Goal: Information Seeking & Learning: Compare options

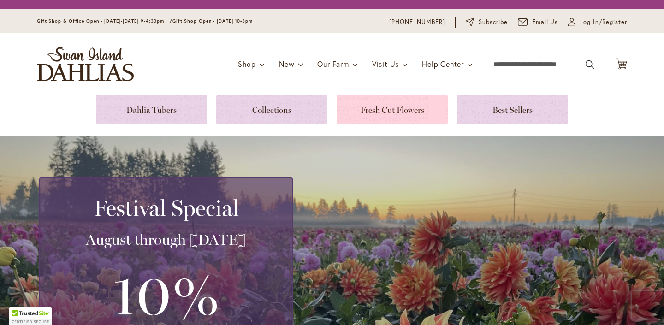
click at [400, 109] on link at bounding box center [392, 109] width 111 height 29
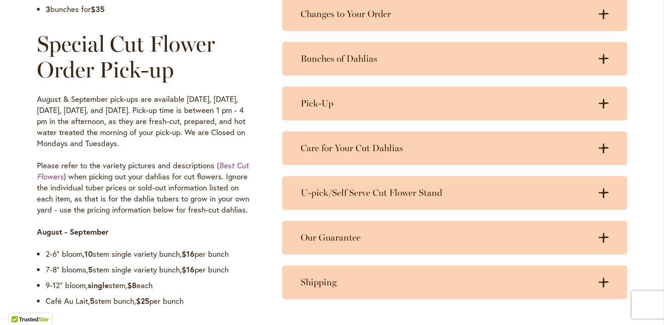
scroll to position [692, 0]
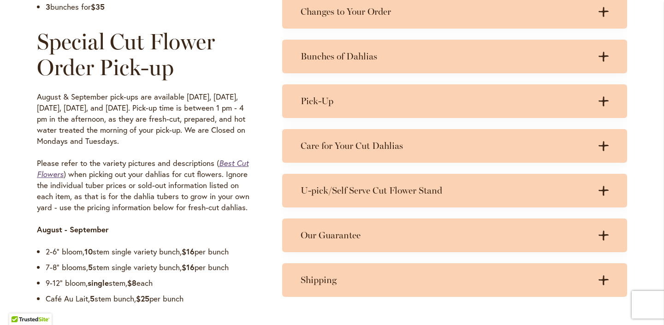
click at [238, 163] on em "Best Cut Flowers" at bounding box center [143, 168] width 212 height 21
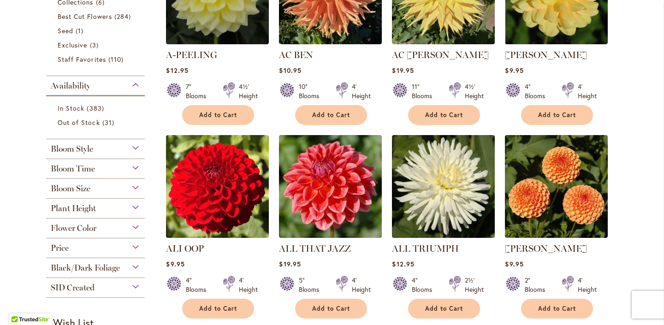
scroll to position [28, 0]
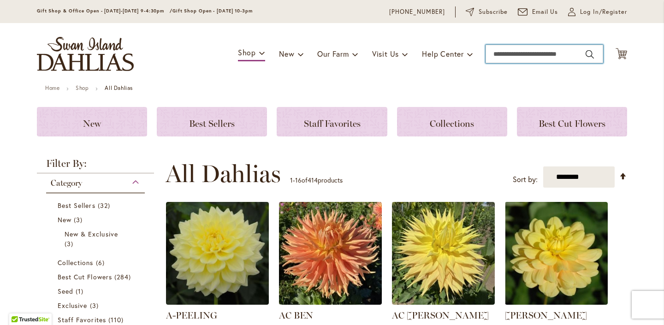
click at [496, 54] on input "Search" at bounding box center [545, 54] width 118 height 18
type input "*****"
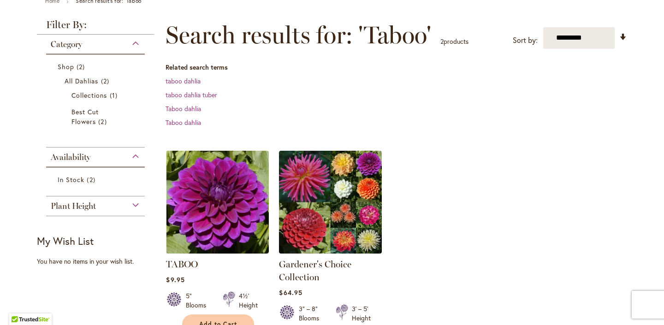
scroll to position [133, 0]
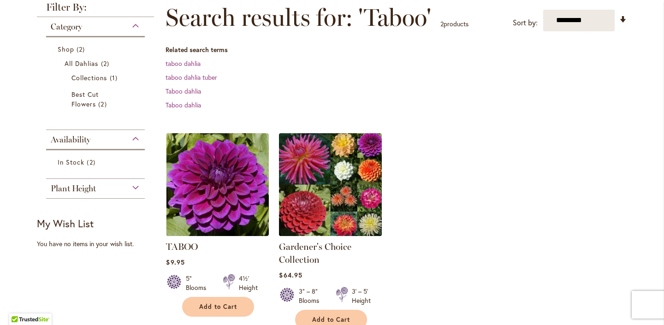
click at [355, 173] on img at bounding box center [331, 185] width 108 height 108
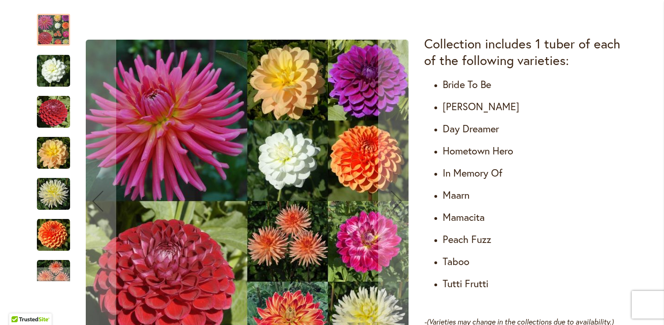
scroll to position [544, 0]
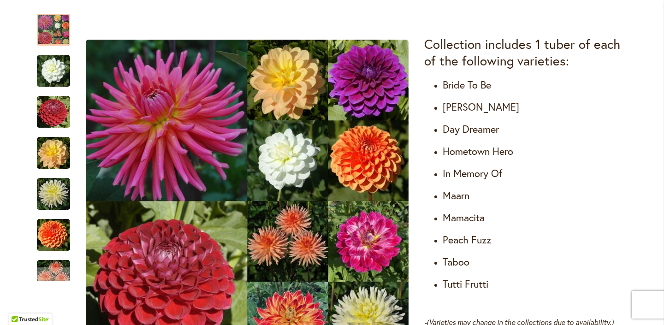
click at [459, 264] on h4 "Taboo" at bounding box center [535, 262] width 184 height 13
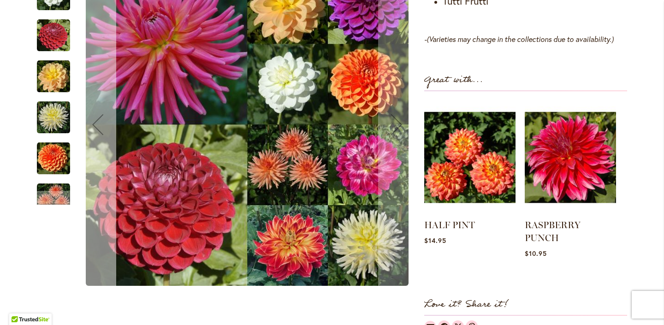
scroll to position [828, 0]
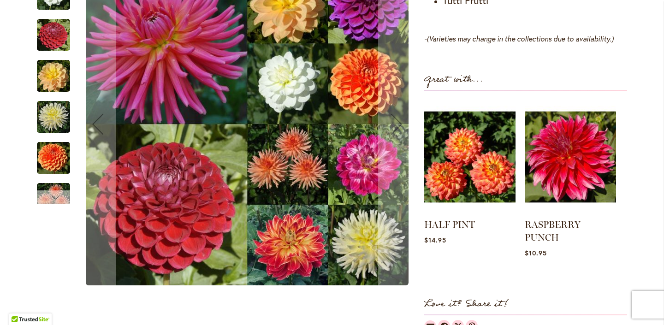
click at [48, 192] on div "Next" at bounding box center [54, 197] width 14 height 14
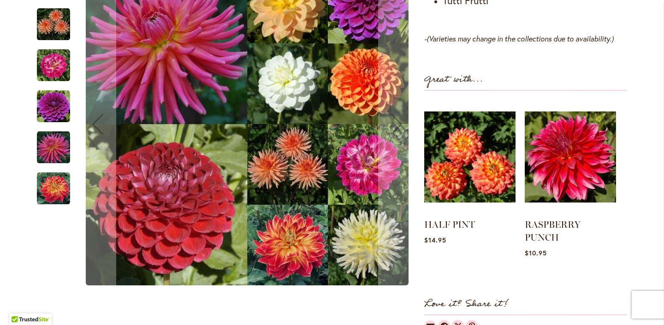
click at [59, 157] on img "TUTTI FRUTTI" at bounding box center [53, 147] width 33 height 33
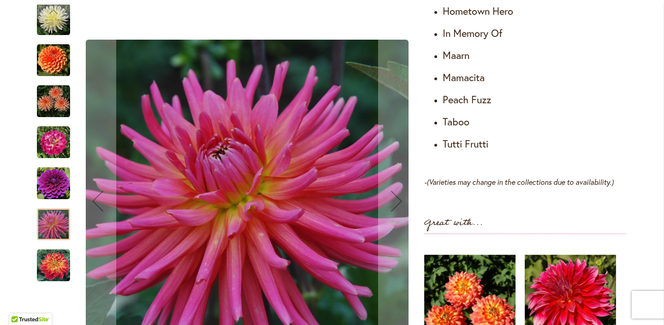
scroll to position [685, 0]
click at [51, 182] on img "TABOO" at bounding box center [53, 183] width 33 height 33
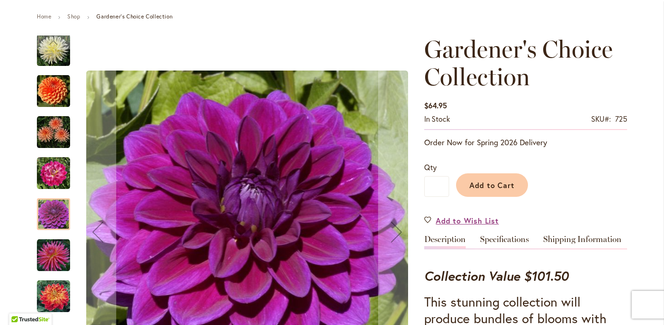
scroll to position [0, 0]
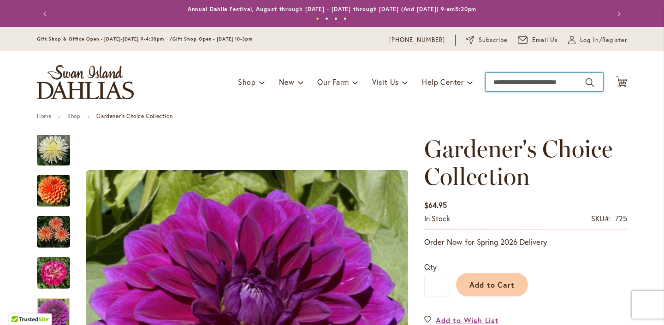
click at [511, 82] on input "Search" at bounding box center [545, 82] width 118 height 18
type input "*****"
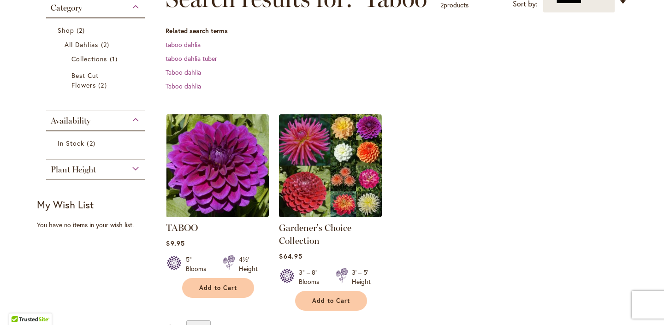
scroll to position [151, 0]
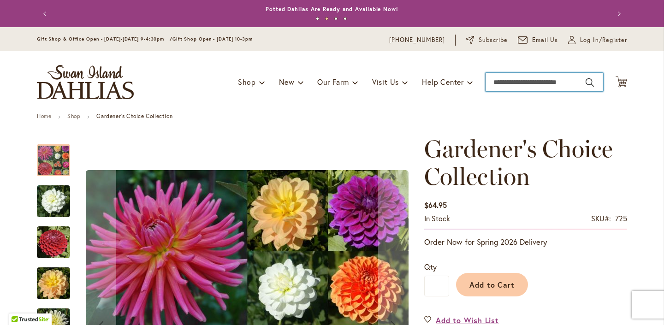
click at [518, 86] on input "Search" at bounding box center [545, 82] width 118 height 18
type input "*****"
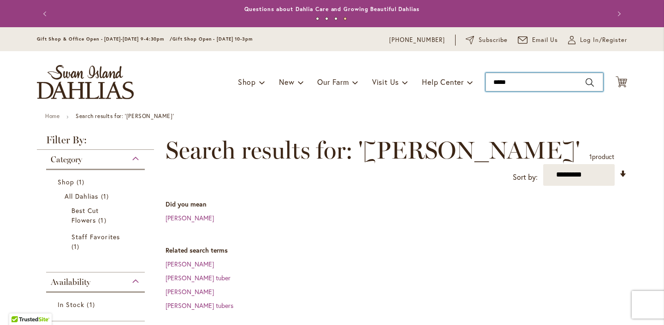
drag, startPoint x: 516, startPoint y: 80, endPoint x: 490, endPoint y: 78, distance: 25.9
click at [490, 78] on input "*****" at bounding box center [545, 82] width 118 height 18
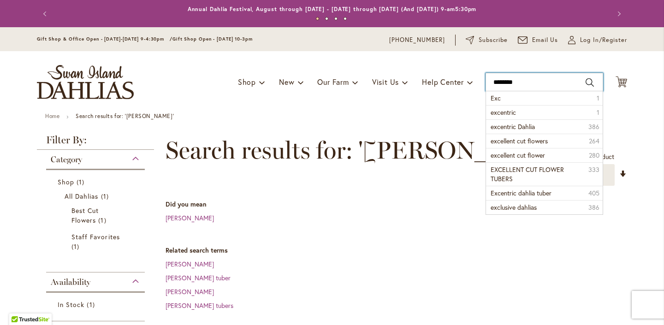
type input "*********"
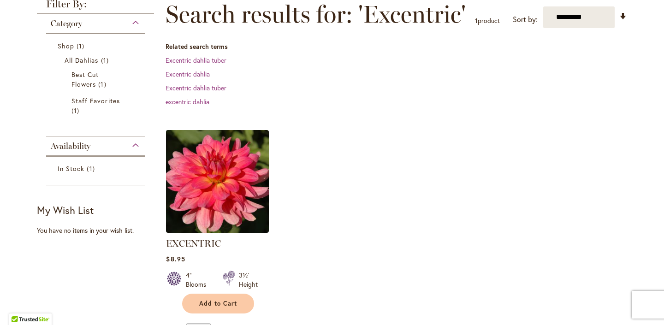
scroll to position [154, 0]
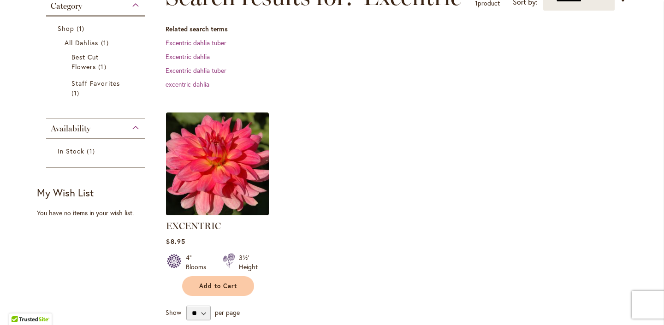
click at [221, 167] on img at bounding box center [218, 164] width 108 height 108
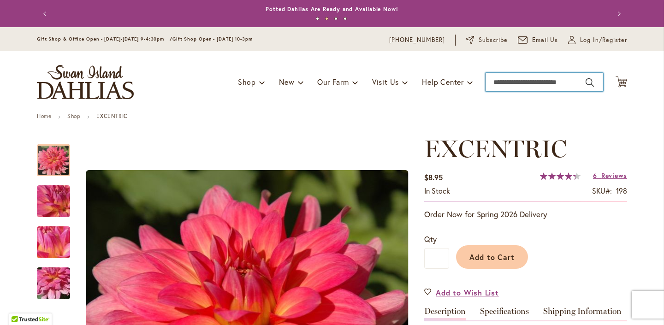
click at [519, 84] on input "Search" at bounding box center [545, 82] width 118 height 18
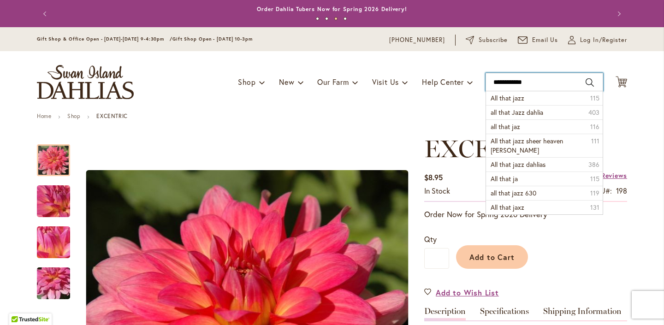
type input "**********"
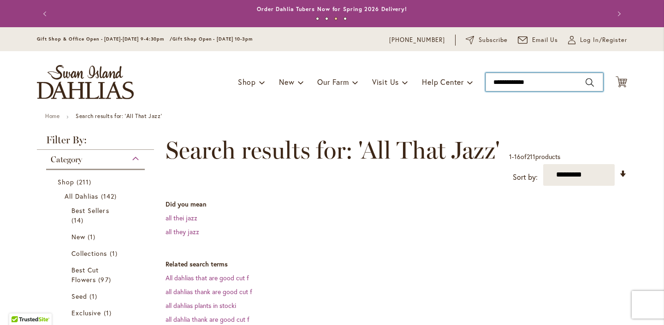
drag, startPoint x: 542, startPoint y: 82, endPoint x: 478, endPoint y: 66, distance: 65.6
click at [478, 66] on div "Toggle Nav Shop Dahlia Tubers Collections Fresh Cut Dahlias Gardening Supplies …" at bounding box center [332, 82] width 609 height 62
type input "*****"
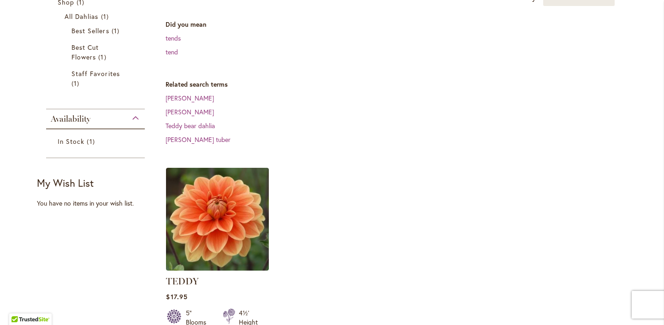
scroll to position [197, 0]
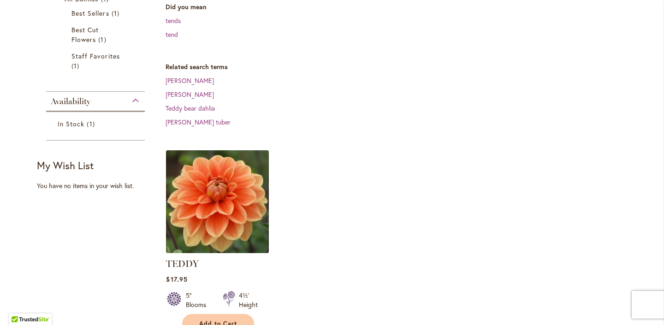
click at [254, 168] on img at bounding box center [218, 202] width 108 height 108
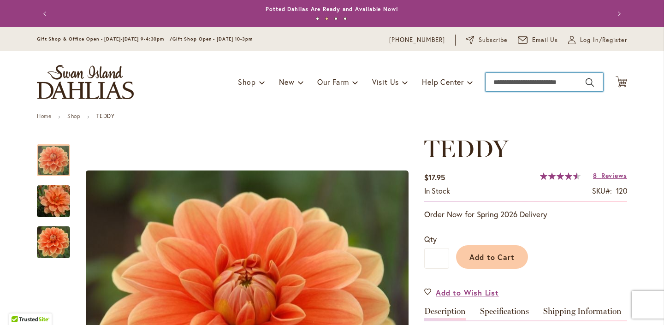
click at [509, 85] on input "Search" at bounding box center [545, 82] width 118 height 18
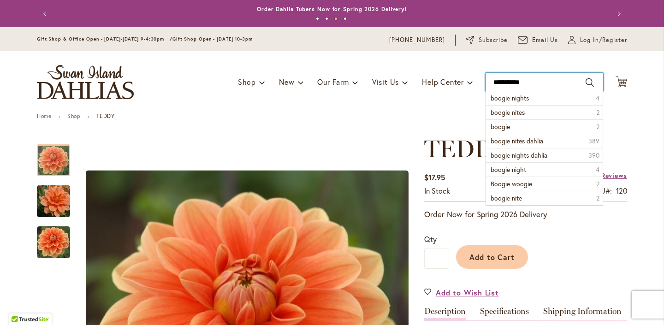
type input "**********"
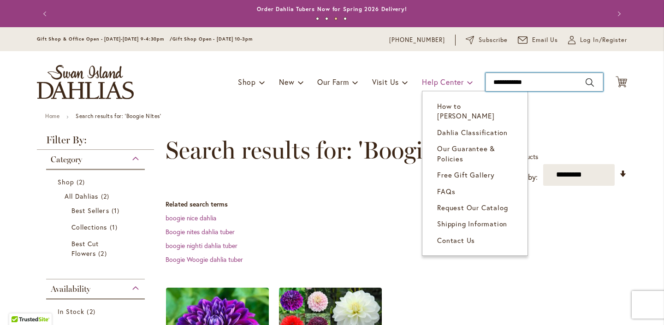
drag, startPoint x: 544, startPoint y: 82, endPoint x: 451, endPoint y: 78, distance: 93.2
click at [451, 78] on div "Toggle Nav Shop Dahlia Tubers Collections Fresh Cut Dahlias Gardening Supplies …" at bounding box center [332, 82] width 609 height 62
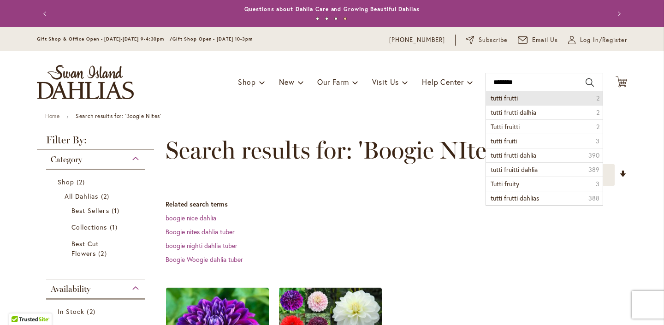
click at [501, 98] on span "tutti frutti" at bounding box center [504, 98] width 27 height 9
type input "**********"
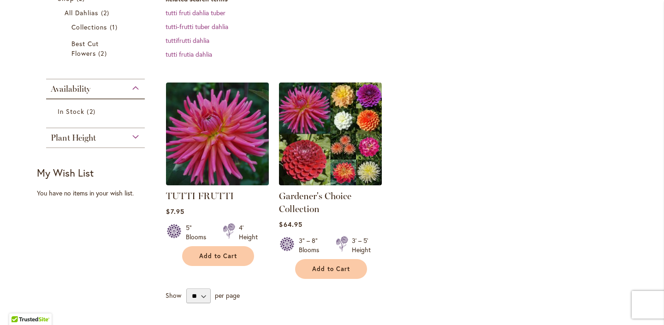
scroll to position [188, 0]
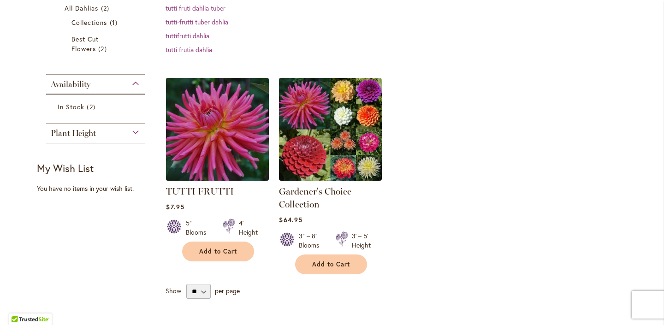
click at [252, 118] on img at bounding box center [218, 129] width 108 height 108
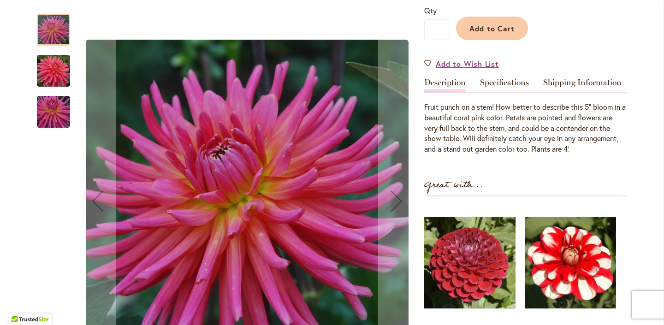
scroll to position [228, 0]
click at [64, 66] on img "TUTTI FRUTTI" at bounding box center [53, 71] width 66 height 44
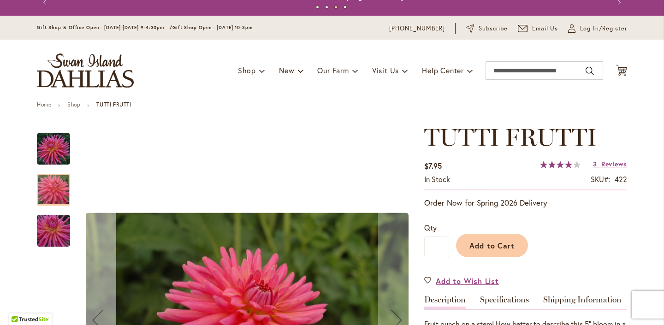
scroll to position [0, 0]
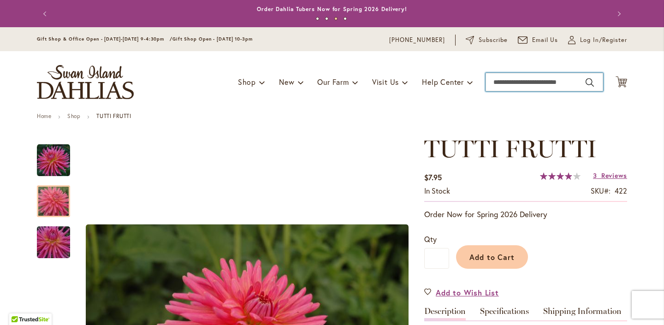
click at [509, 84] on input "Search" at bounding box center [545, 82] width 118 height 18
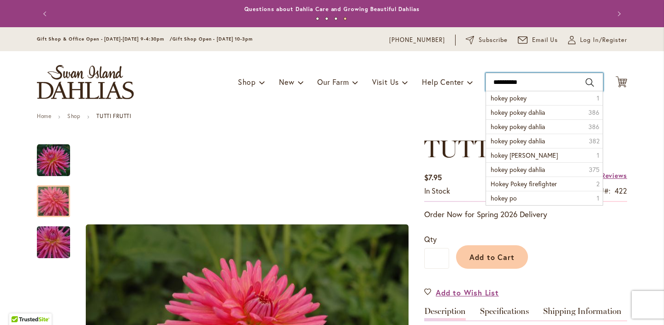
type input "**********"
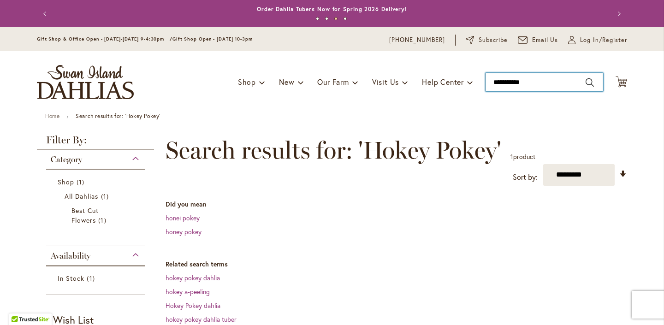
drag, startPoint x: 541, startPoint y: 82, endPoint x: 475, endPoint y: 81, distance: 66.0
click at [475, 81] on div "Toggle Nav Shop Dahlia Tubers Collections Fresh Cut Dahlias Gardening Supplies …" at bounding box center [332, 82] width 609 height 62
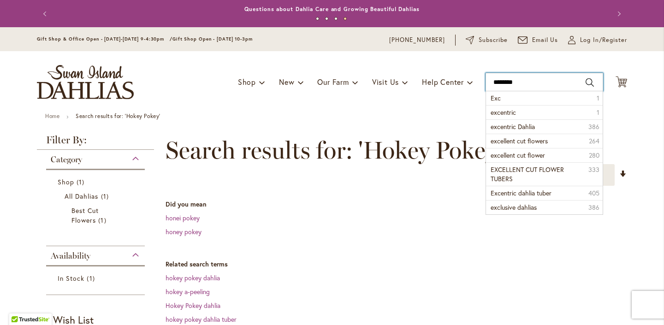
type input "*********"
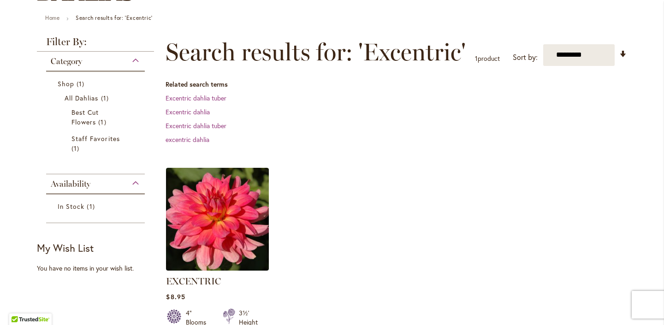
scroll to position [100, 0]
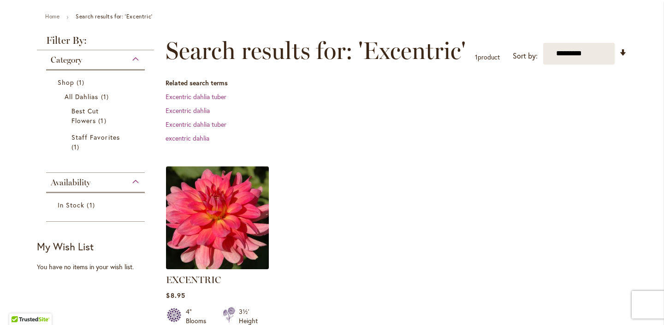
click at [244, 231] on img at bounding box center [218, 218] width 108 height 108
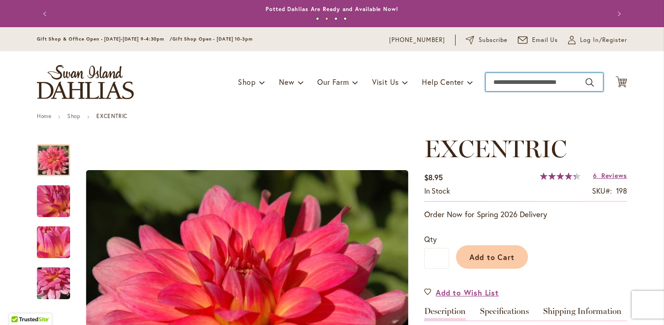
click at [497, 82] on input "Search" at bounding box center [545, 82] width 118 height 18
type input "*****"
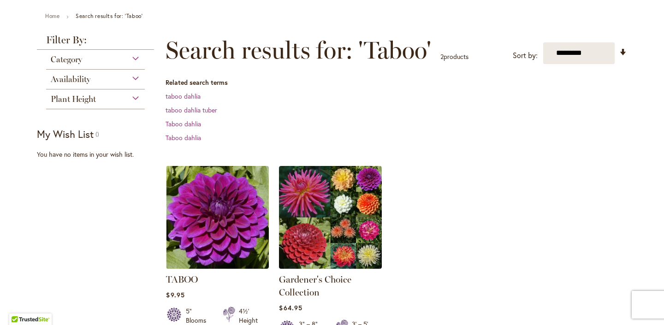
scroll to position [147, 0]
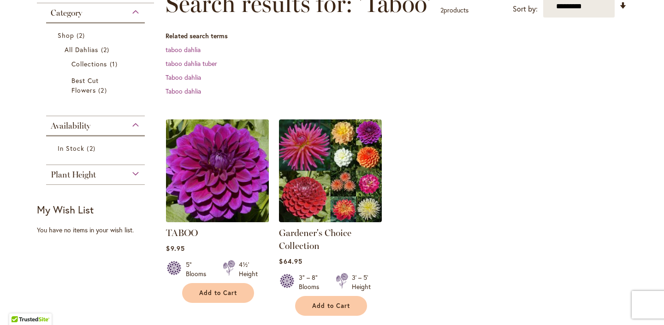
click at [236, 132] on img at bounding box center [218, 171] width 108 height 108
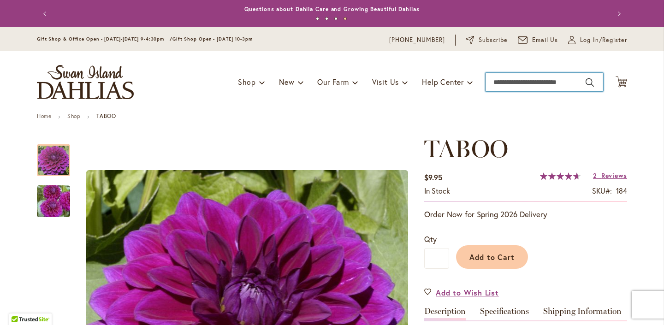
click at [500, 81] on input "Search" at bounding box center [545, 82] width 118 height 18
type input "*****"
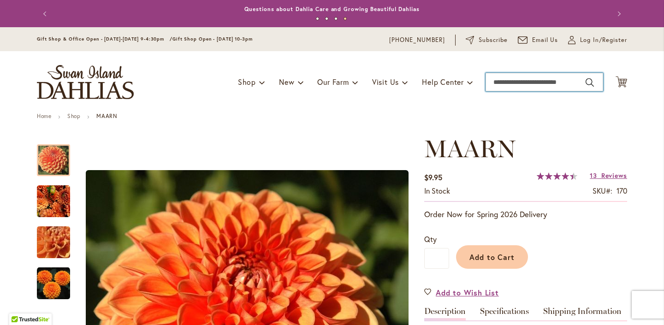
click at [525, 83] on input "Search" at bounding box center [545, 82] width 118 height 18
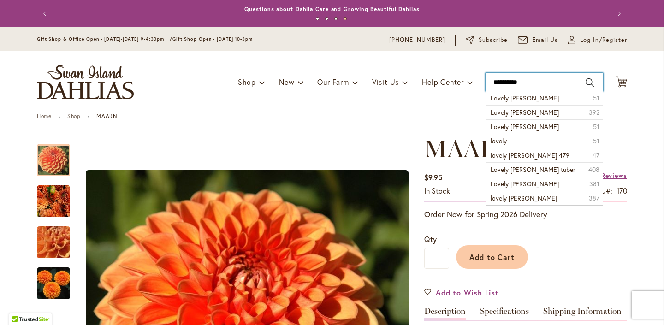
type input "**********"
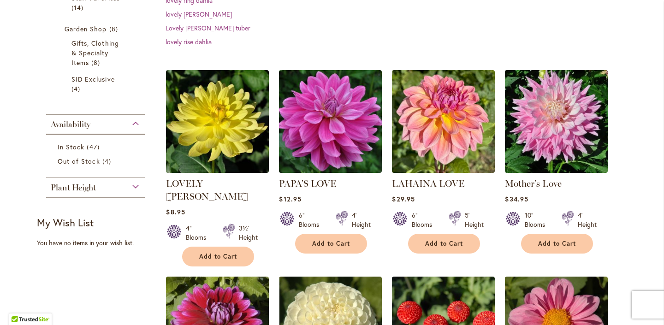
scroll to position [303, 0]
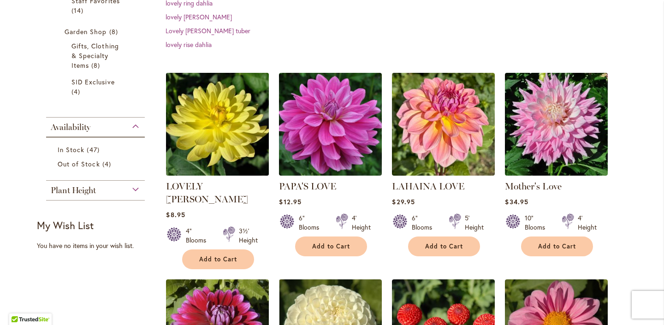
click at [224, 91] on img at bounding box center [218, 124] width 108 height 108
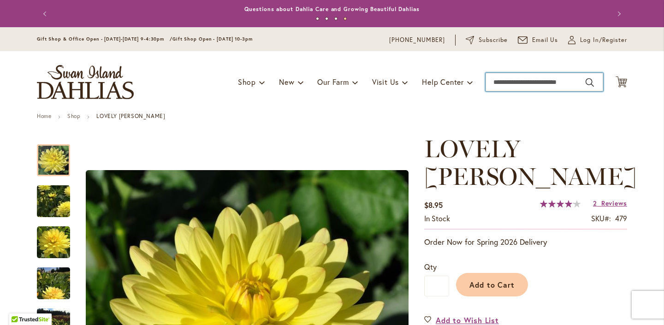
click at [518, 82] on input "Search" at bounding box center [545, 82] width 118 height 18
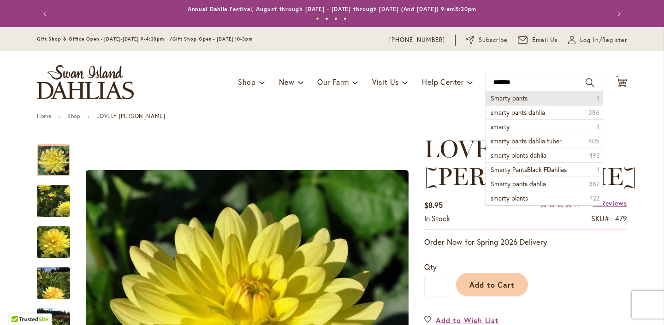
click at [530, 100] on li "Smarty pants 1" at bounding box center [544, 98] width 117 height 14
type input "**********"
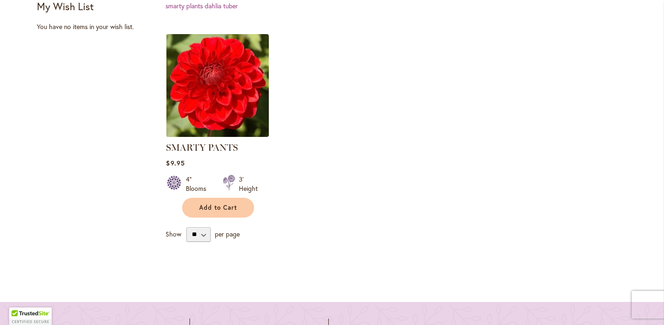
scroll to position [314, 0]
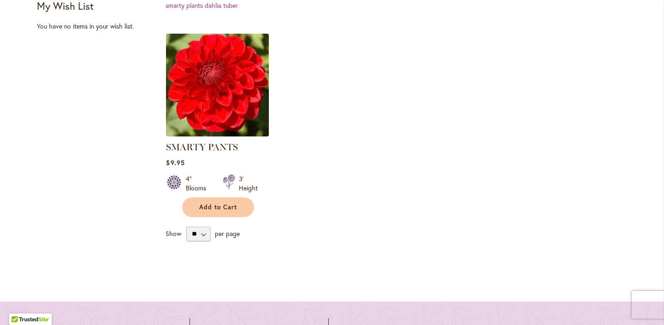
click at [216, 86] on img at bounding box center [218, 85] width 108 height 108
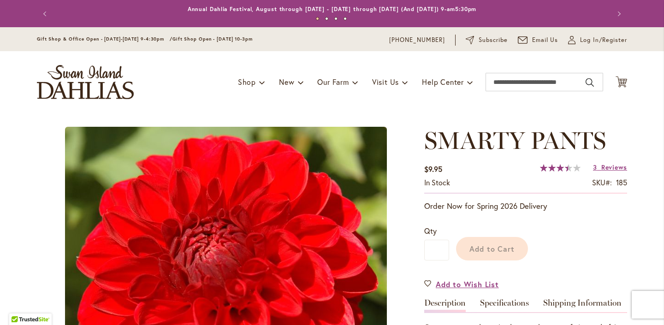
scroll to position [95, 0]
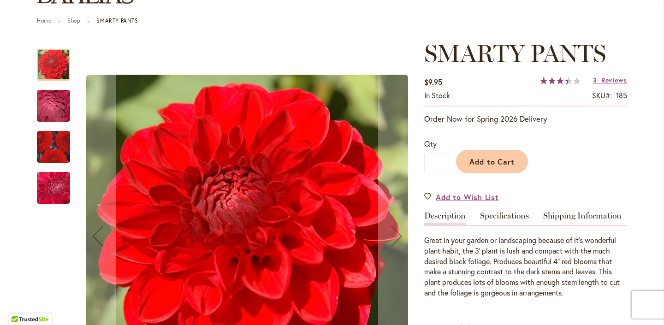
click at [65, 144] on img "SMARTY PANTS" at bounding box center [53, 147] width 66 height 58
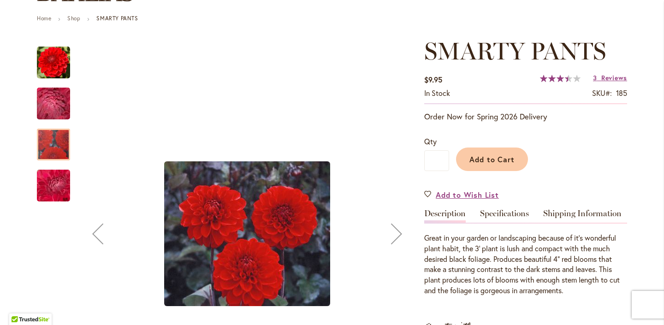
scroll to position [93, 0]
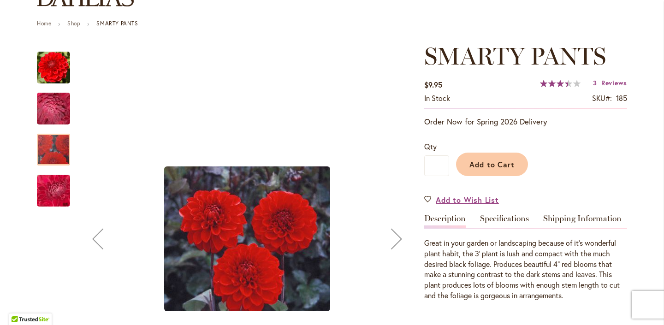
click at [55, 64] on img "SMARTY PANTS" at bounding box center [53, 67] width 33 height 33
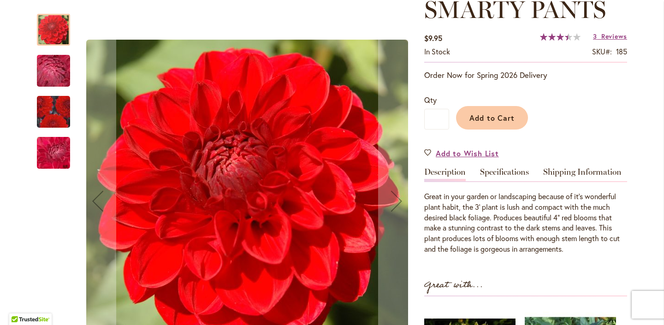
scroll to position [0, 0]
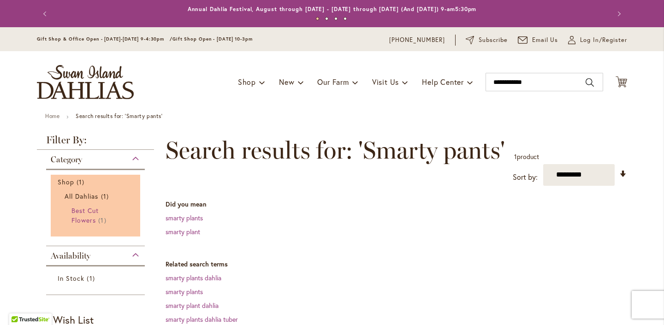
click at [83, 216] on span "Best Cut Flowers" at bounding box center [84, 215] width 27 height 18
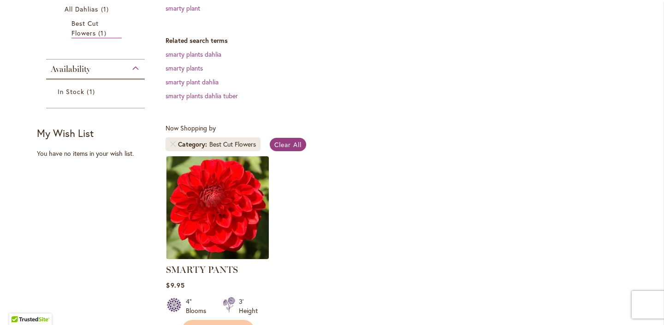
scroll to position [219, 0]
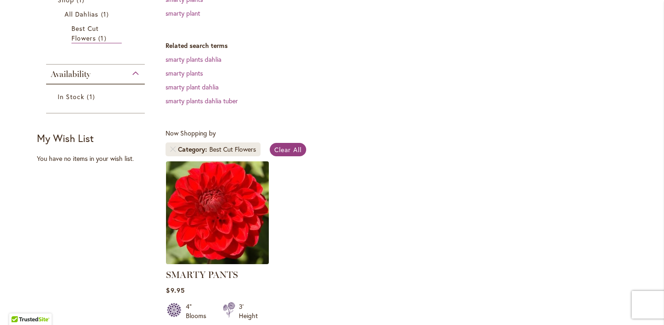
click at [200, 233] on img at bounding box center [218, 213] width 108 height 108
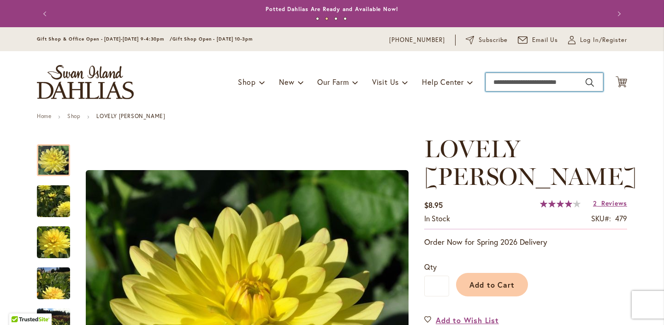
click at [520, 81] on input "Search" at bounding box center [545, 82] width 118 height 18
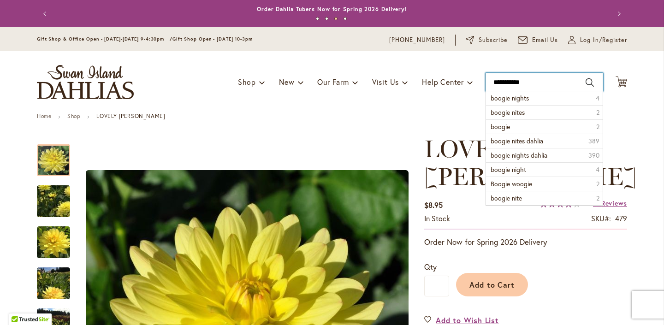
type input "**********"
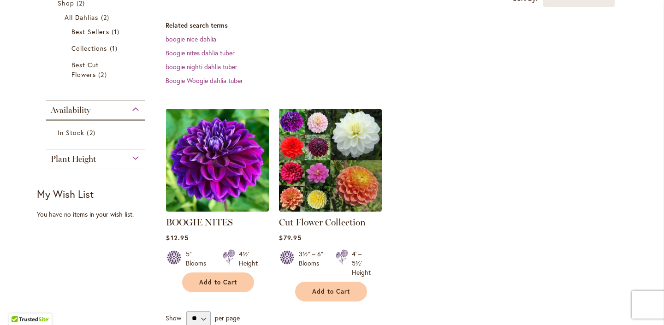
scroll to position [196, 0]
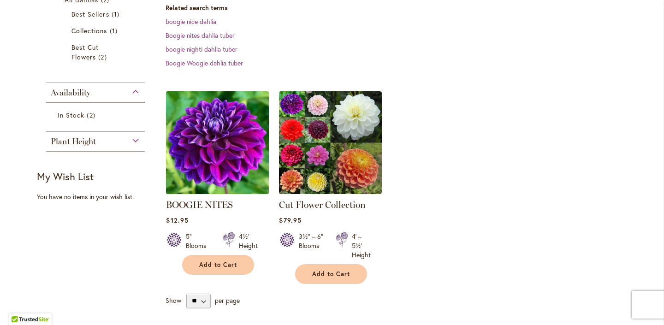
click at [220, 149] on img at bounding box center [218, 143] width 108 height 108
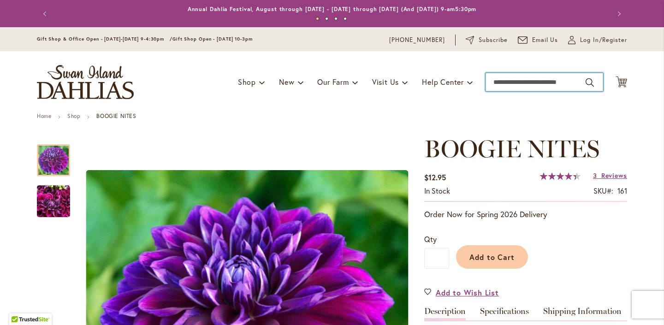
click at [532, 85] on input "Search" at bounding box center [545, 82] width 118 height 18
type input "*****"
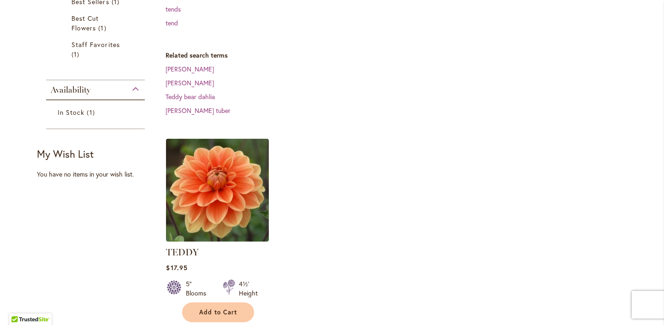
scroll to position [208, 0]
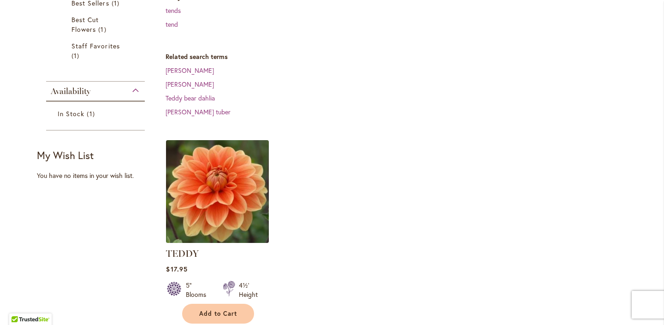
click at [216, 154] on img at bounding box center [218, 191] width 108 height 108
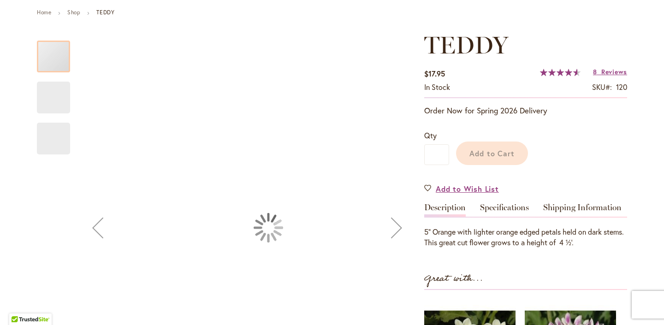
scroll to position [120, 0]
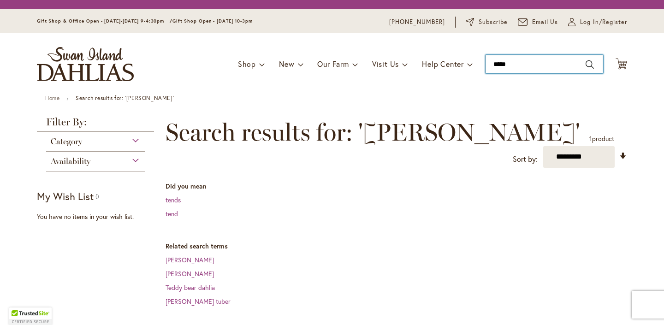
click at [515, 61] on input "*****" at bounding box center [545, 64] width 118 height 18
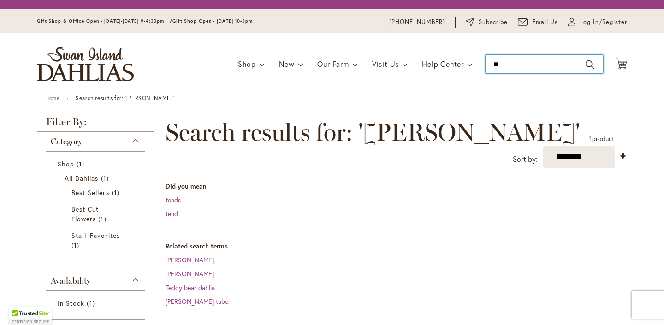
type input "*"
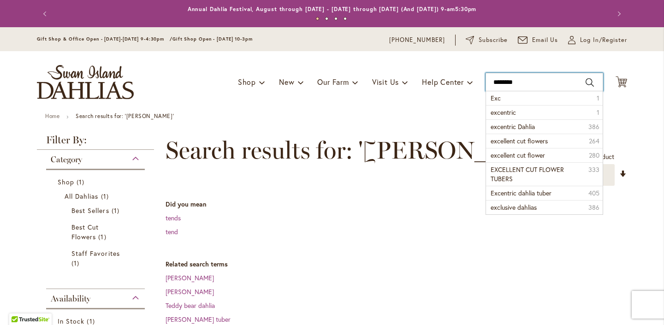
type input "*********"
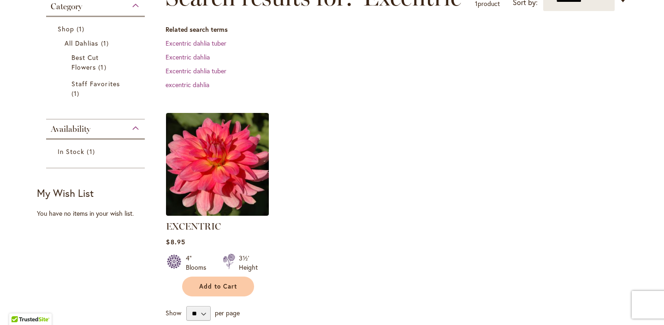
scroll to position [143, 0]
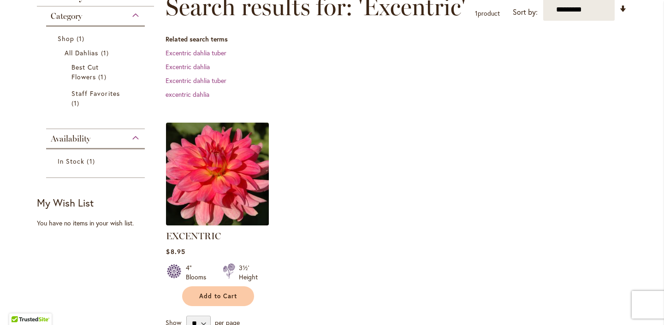
click at [228, 174] on img at bounding box center [218, 174] width 108 height 108
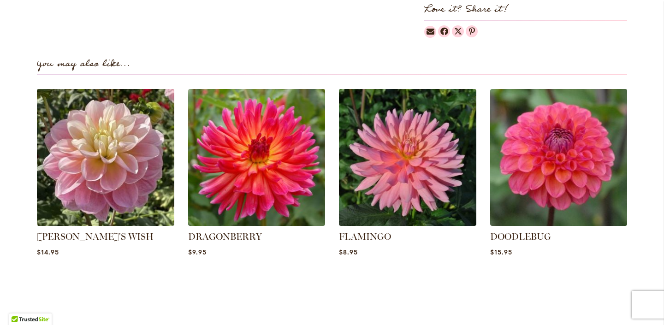
scroll to position [607, 0]
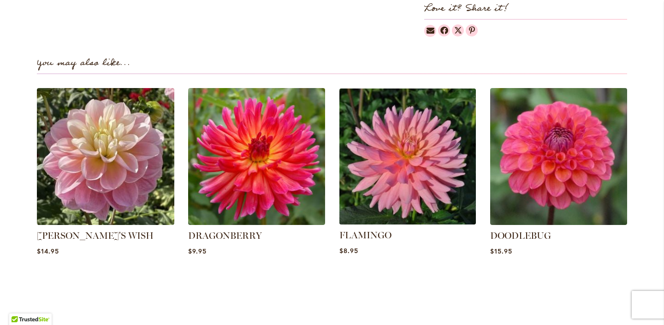
click at [393, 169] on img at bounding box center [407, 156] width 143 height 143
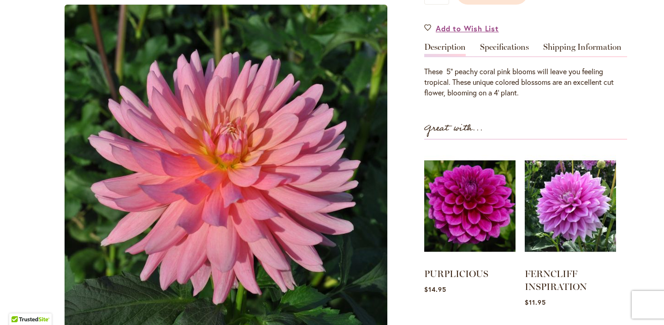
scroll to position [282, 0]
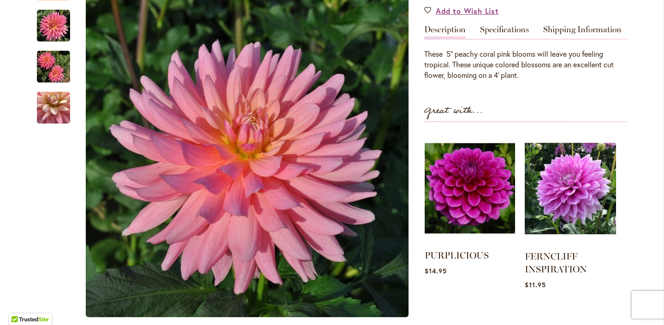
click at [479, 202] on img at bounding box center [470, 188] width 90 height 113
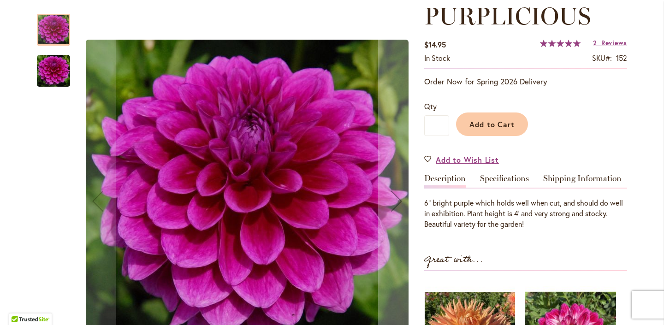
scroll to position [135, 0]
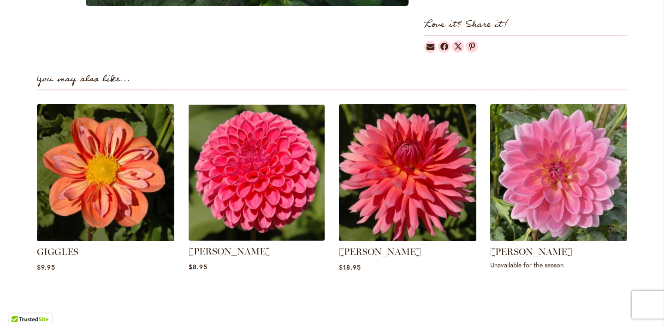
scroll to position [591, 0]
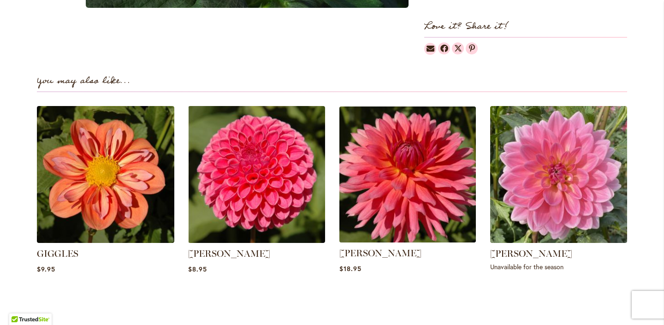
click at [402, 161] on img at bounding box center [407, 174] width 143 height 143
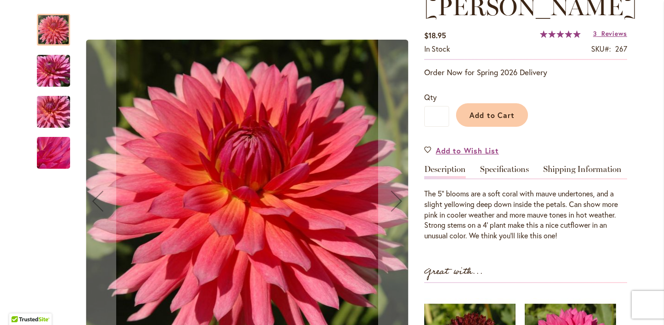
scroll to position [124, 0]
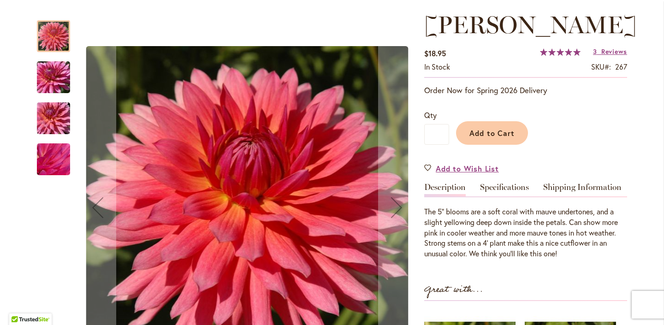
click at [51, 83] on img "LINDY" at bounding box center [53, 78] width 66 height 50
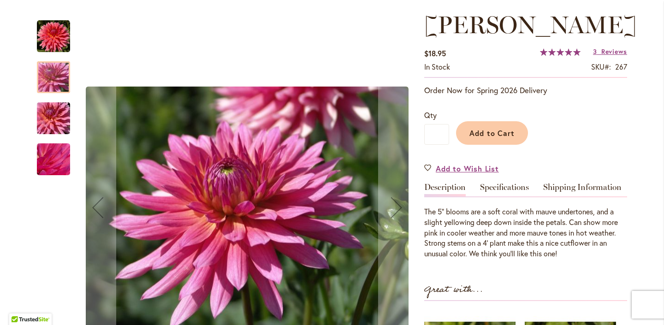
click at [54, 128] on img "LINDY" at bounding box center [53, 118] width 66 height 44
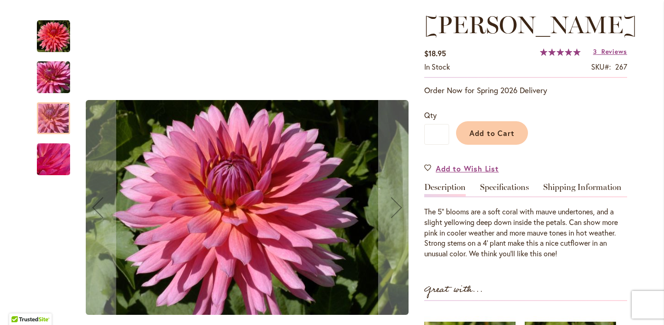
click at [53, 44] on img "LINDY" at bounding box center [53, 36] width 33 height 33
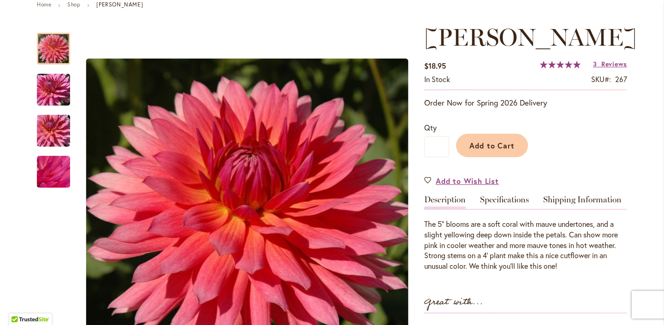
scroll to position [110, 0]
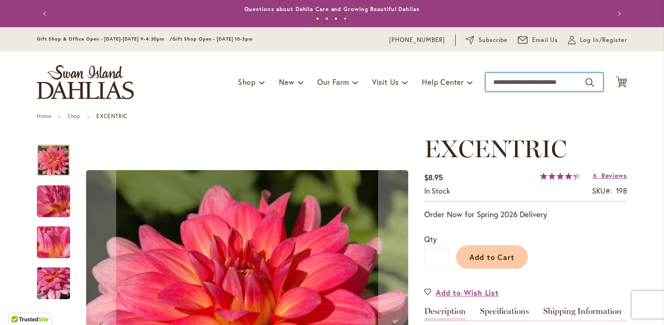
click at [530, 83] on input "Search" at bounding box center [545, 82] width 118 height 18
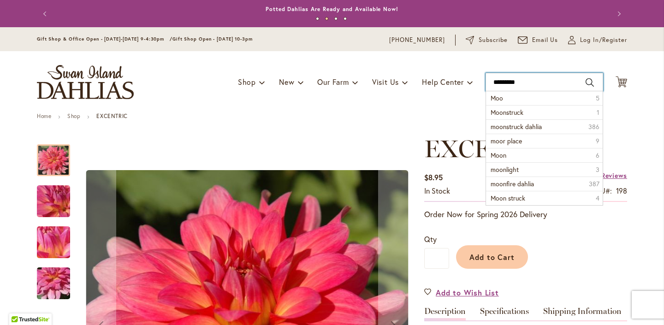
type input "**********"
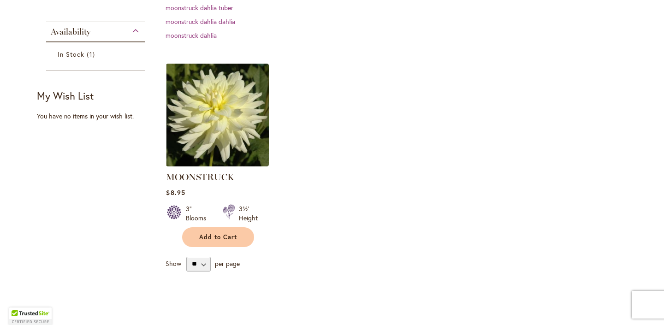
scroll to position [242, 0]
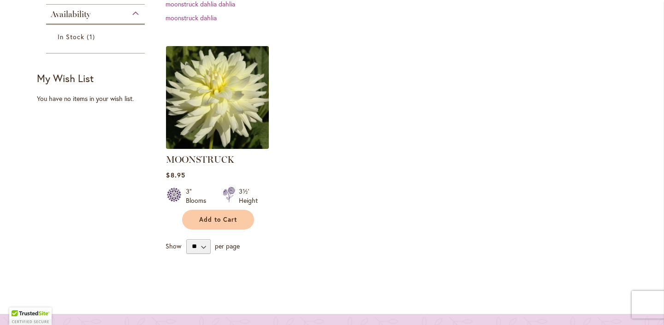
click at [249, 96] on img at bounding box center [218, 97] width 108 height 108
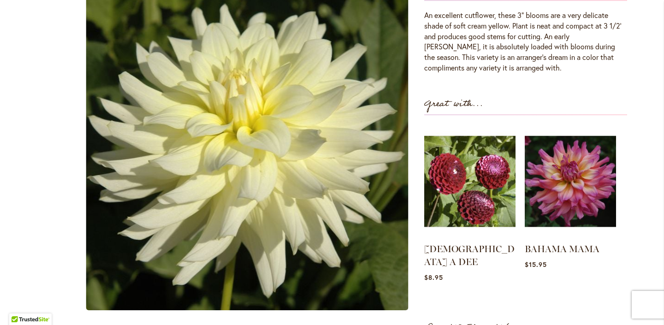
scroll to position [321, 0]
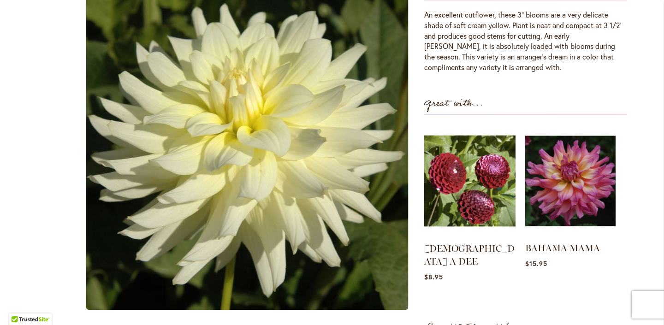
click at [567, 194] on img at bounding box center [570, 181] width 90 height 113
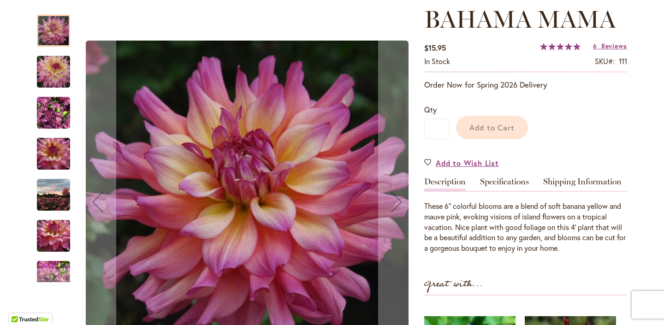
scroll to position [135, 0]
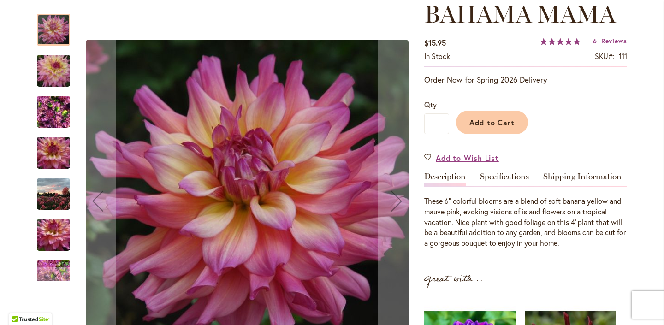
click at [56, 120] on img "Bahama Mama" at bounding box center [53, 112] width 33 height 44
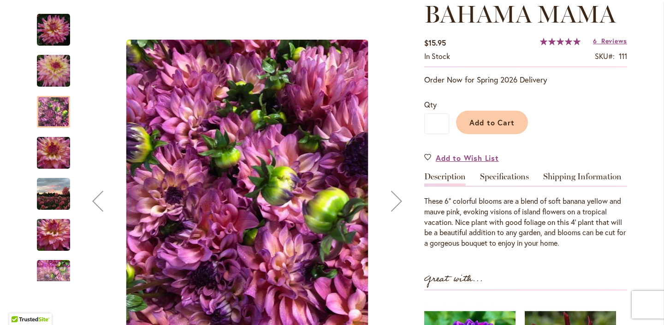
click at [51, 210] on div "Bahama Mama" at bounding box center [58, 230] width 42 height 41
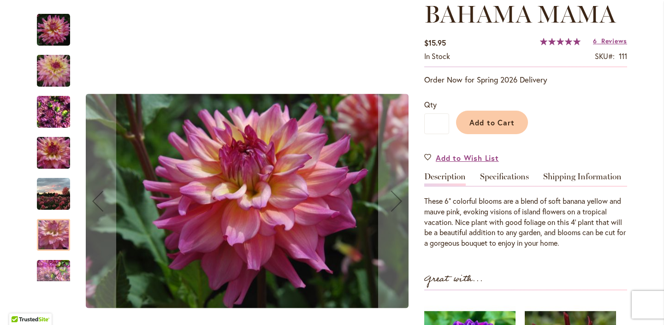
click at [57, 243] on div at bounding box center [53, 235] width 33 height 32
click at [59, 159] on img "Bahama Mama" at bounding box center [53, 153] width 66 height 44
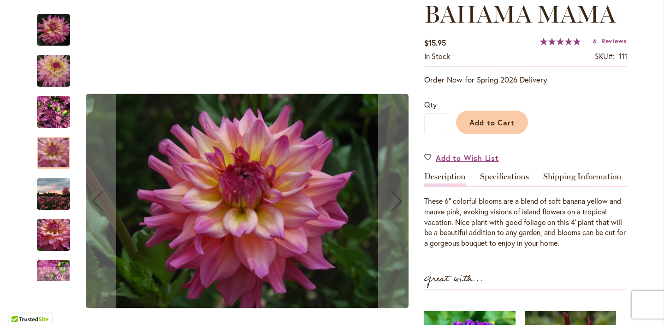
click at [54, 120] on img "Bahama Mama" at bounding box center [53, 112] width 33 height 44
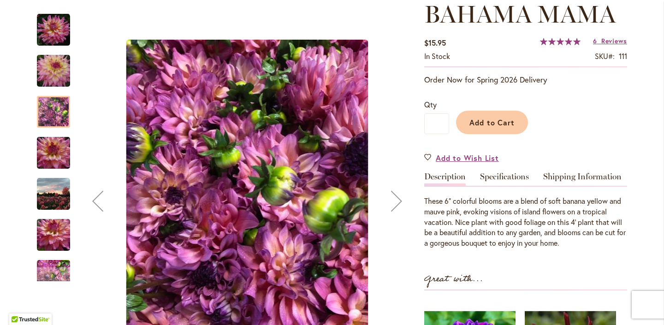
click at [51, 78] on img "Bahama Mama" at bounding box center [53, 71] width 66 height 44
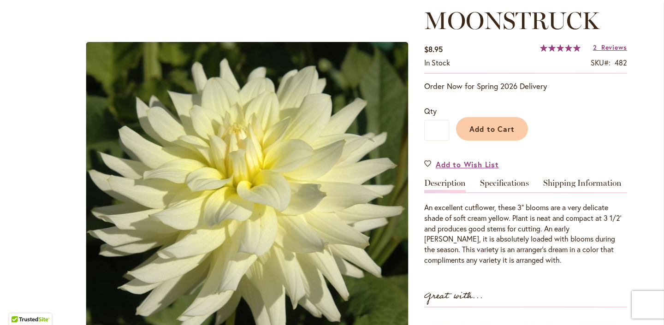
scroll to position [128, 0]
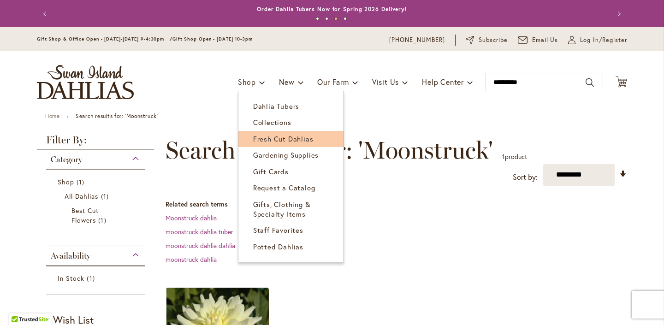
click at [258, 139] on span "Fresh Cut Dahlias" at bounding box center [283, 138] width 60 height 9
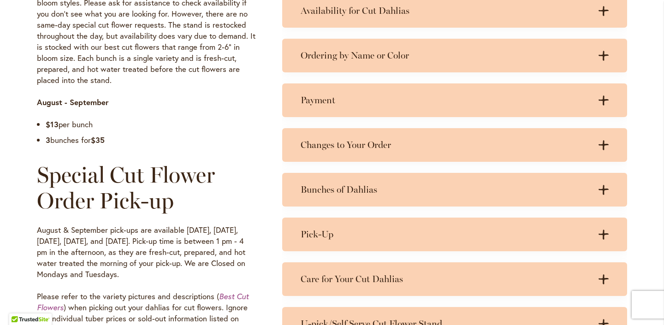
scroll to position [559, 0]
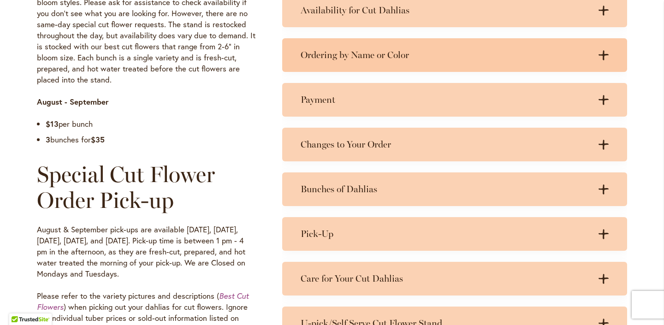
click at [613, 56] on div "Ordering by Name or Color .cls-1 { fill: #3c2616; stroke-width: 0px; } .cls-1 {…" at bounding box center [454, 55] width 345 height 34
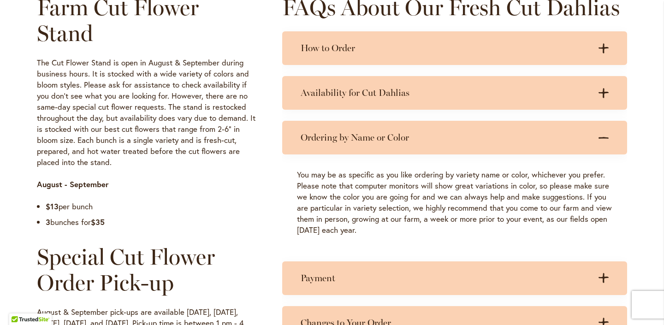
scroll to position [476, 0]
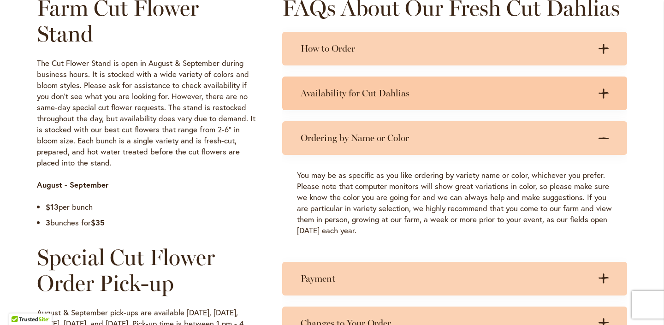
click at [604, 92] on icon at bounding box center [604, 94] width 10 height 10
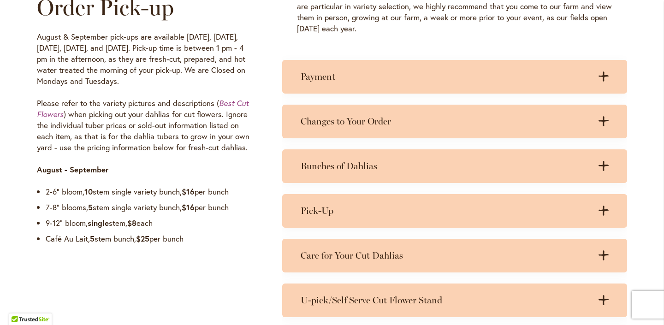
scroll to position [752, 0]
click at [232, 101] on em "Best Cut Flowers" at bounding box center [143, 108] width 212 height 21
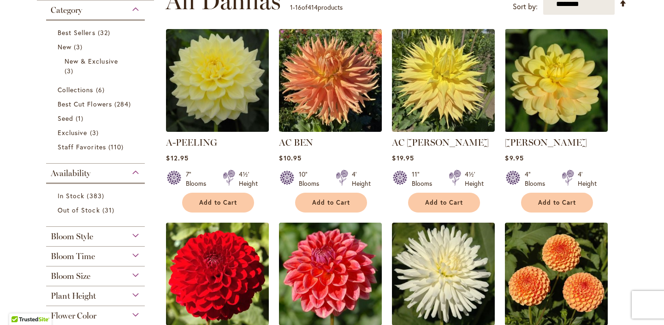
scroll to position [201, 0]
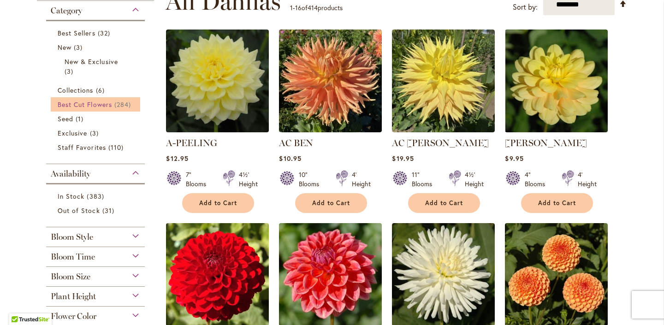
click at [126, 102] on span "284 items" at bounding box center [123, 105] width 19 height 10
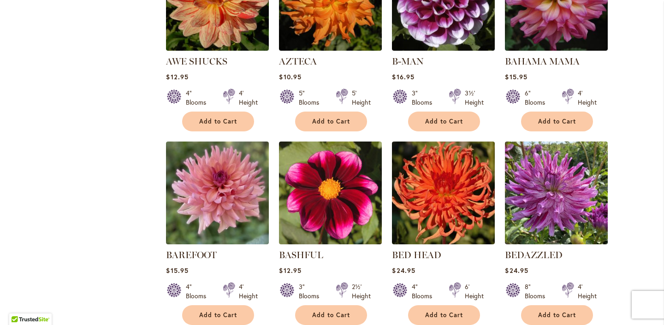
scroll to position [651, 0]
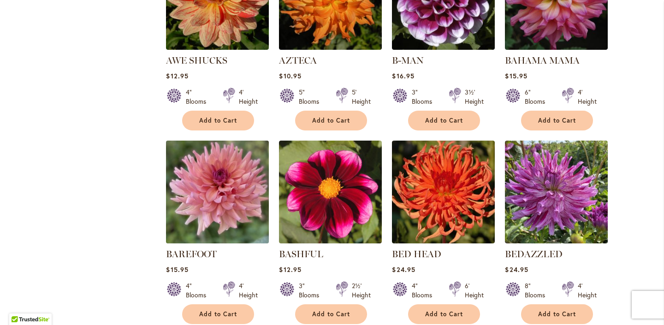
click at [214, 190] on img at bounding box center [218, 192] width 108 height 108
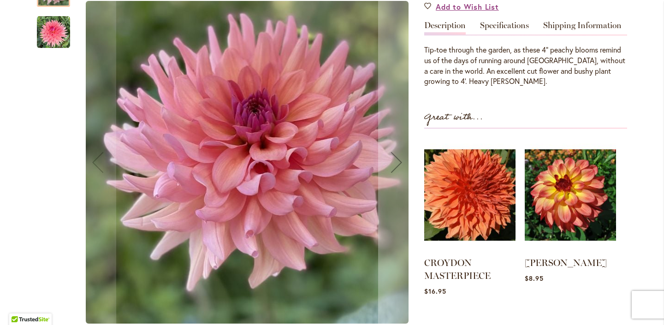
scroll to position [287, 0]
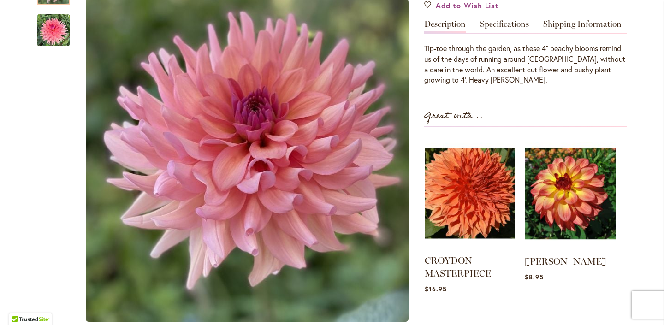
click at [450, 215] on img at bounding box center [470, 193] width 90 height 113
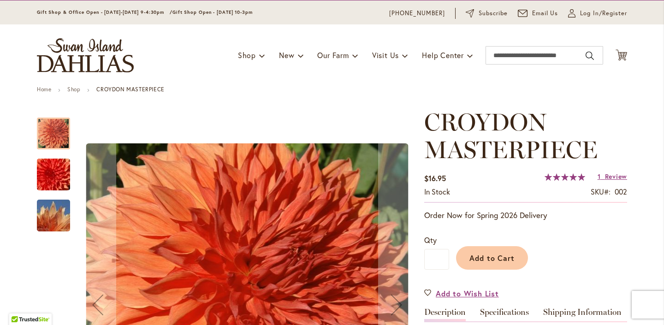
scroll to position [26, 0]
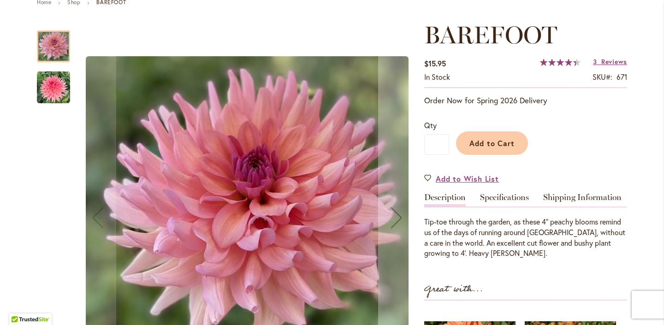
scroll to position [114, 0]
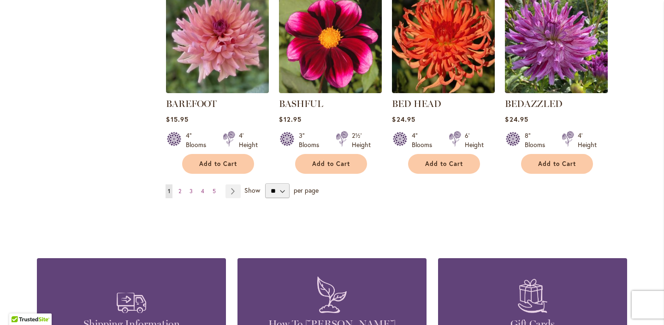
scroll to position [798, 0]
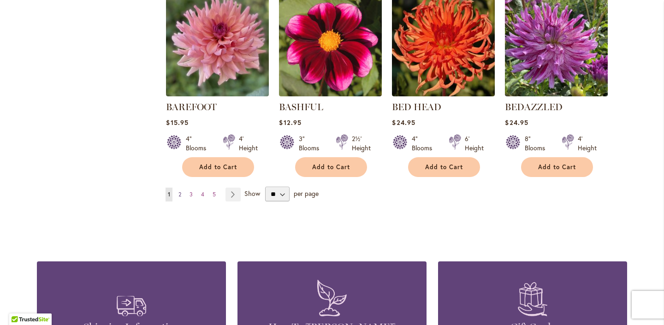
click at [178, 195] on span "2" at bounding box center [179, 194] width 3 height 7
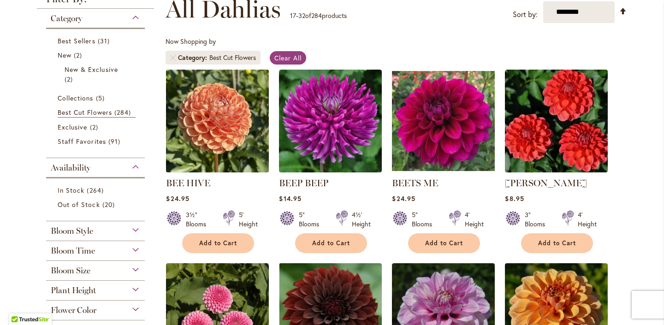
scroll to position [140, 0]
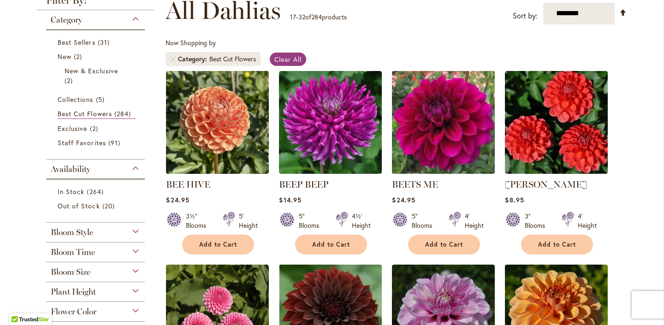
click at [442, 118] on img at bounding box center [444, 122] width 108 height 108
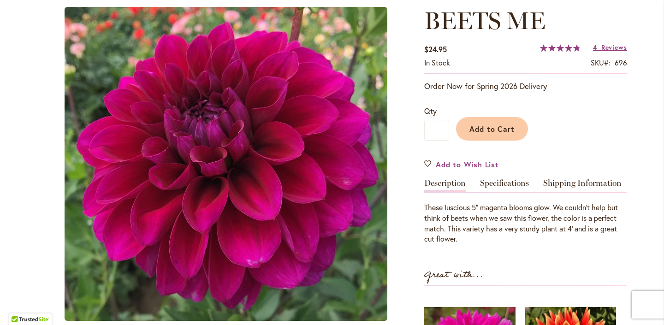
scroll to position [133, 0]
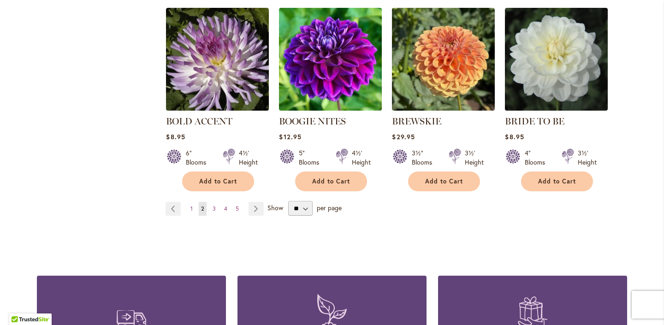
scroll to position [799, 0]
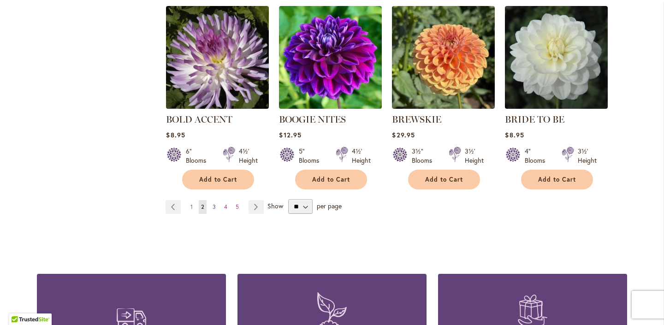
click at [214, 203] on span "3" at bounding box center [214, 206] width 3 height 7
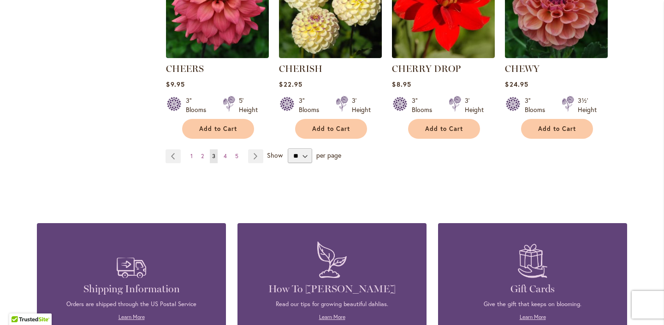
scroll to position [861, 0]
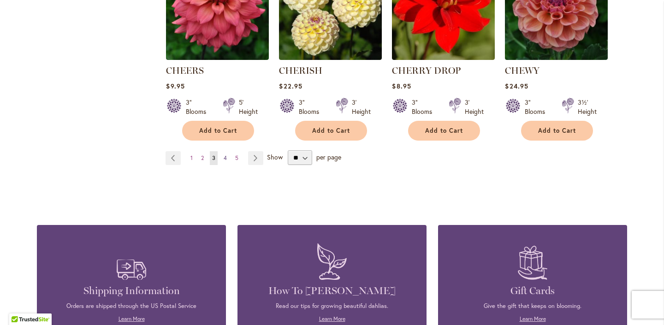
click at [228, 151] on link "Page 4" at bounding box center [225, 158] width 8 height 14
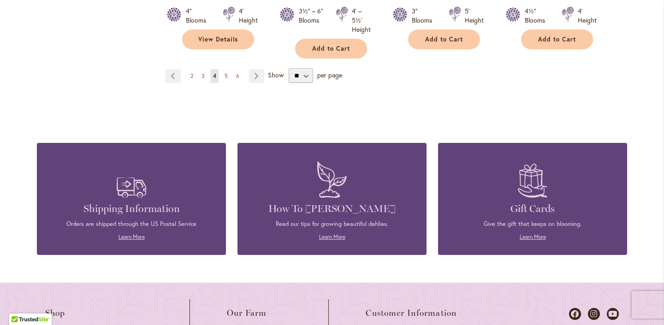
scroll to position [967, 0]
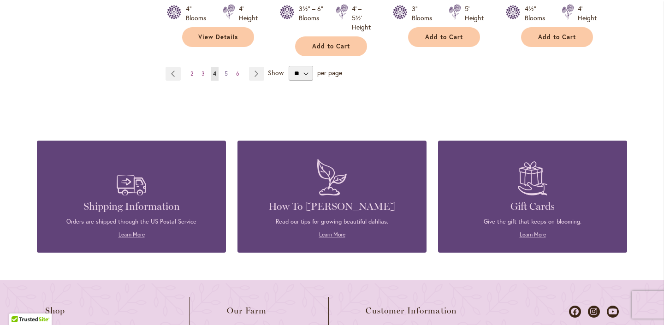
click at [227, 70] on span "5" at bounding box center [226, 73] width 3 height 7
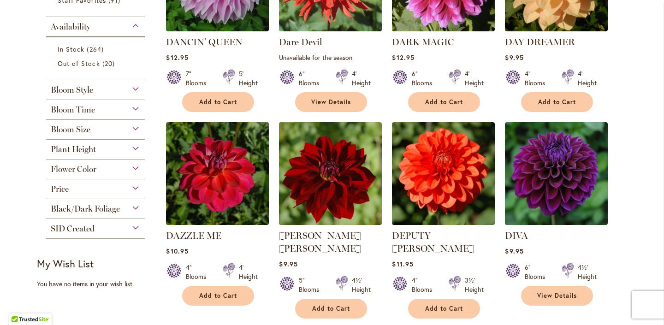
scroll to position [282, 0]
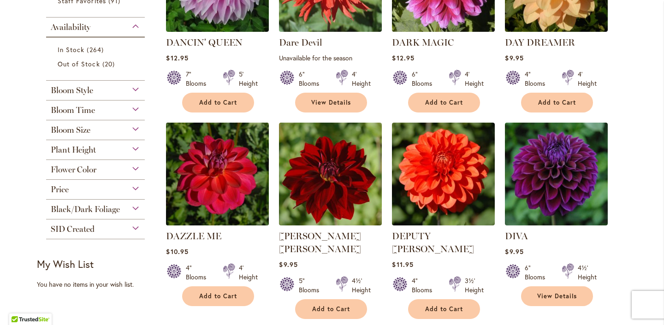
click at [242, 184] on img at bounding box center [218, 174] width 108 height 108
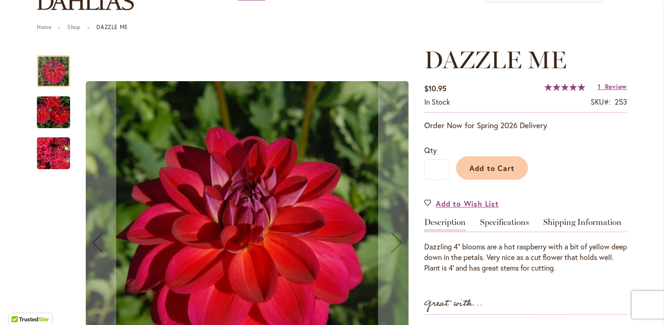
scroll to position [90, 0]
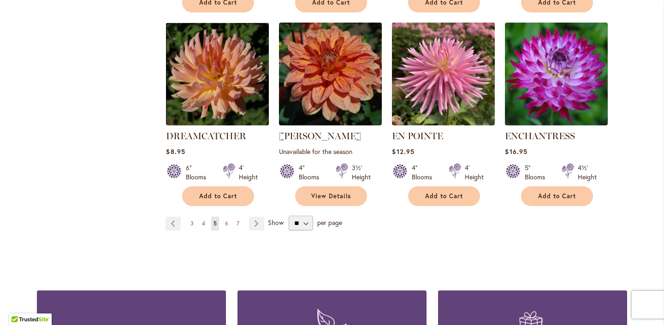
scroll to position [782, 0]
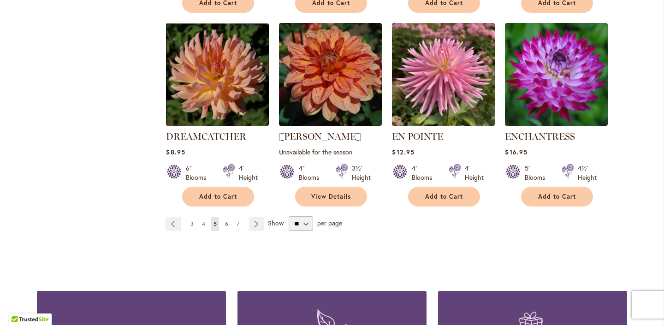
click at [227, 220] on span "6" at bounding box center [226, 223] width 3 height 7
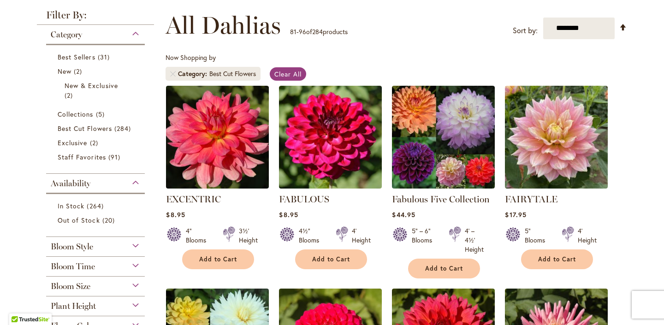
scroll to position [143, 0]
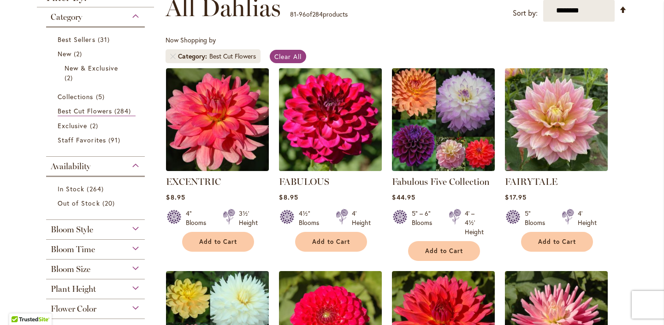
click at [315, 127] on img at bounding box center [331, 119] width 108 height 108
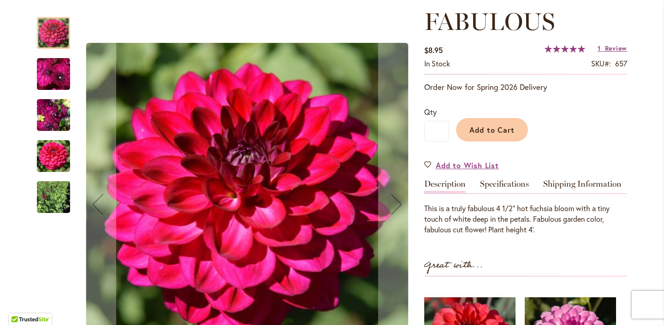
scroll to position [127, 0]
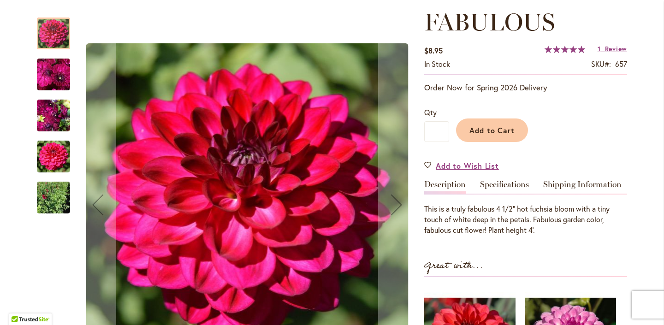
click at [49, 115] on img "FABULOUS" at bounding box center [53, 116] width 33 height 44
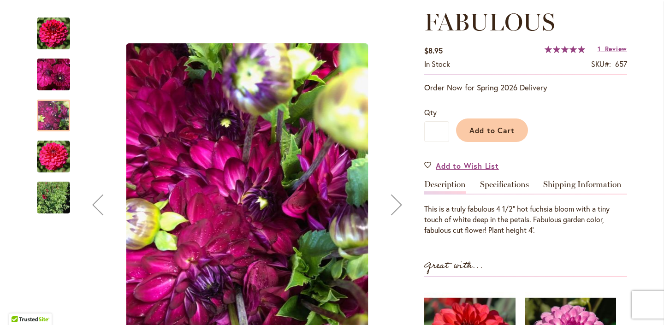
click at [59, 72] on img "FABULOUS" at bounding box center [53, 74] width 33 height 34
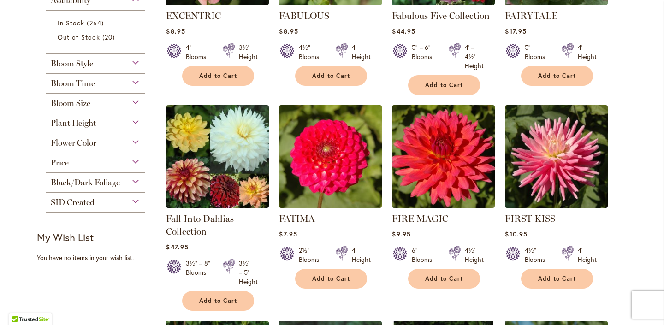
scroll to position [308, 0]
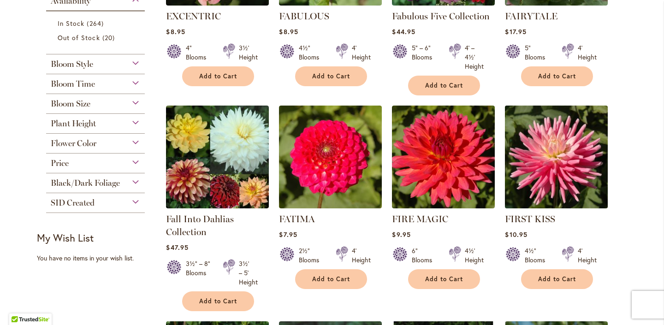
click at [571, 153] on img at bounding box center [557, 157] width 108 height 108
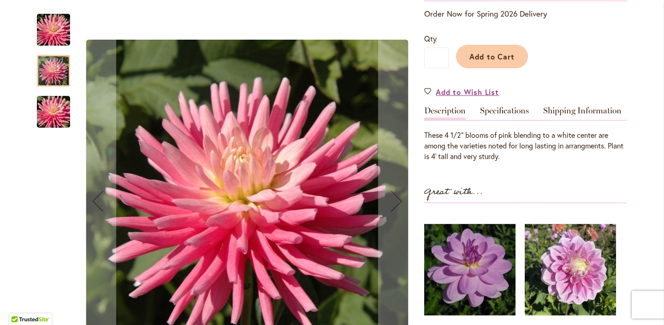
scroll to position [200, 0]
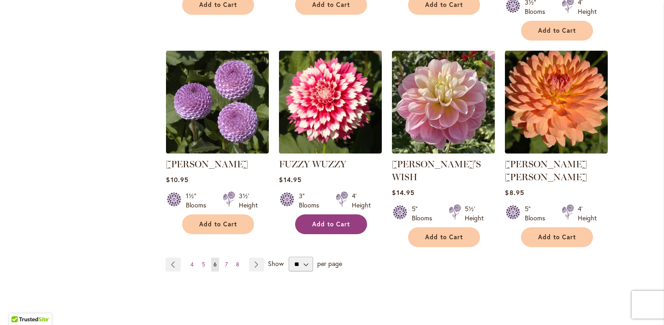
scroll to position [800, 0]
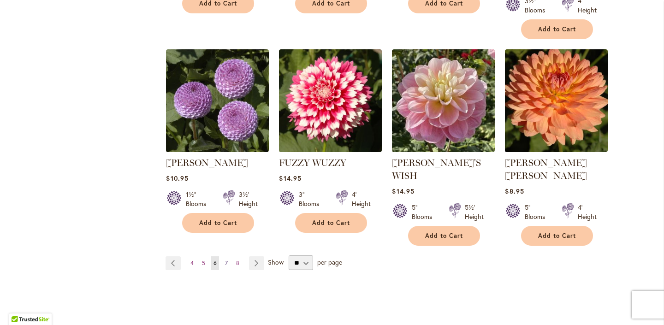
click at [228, 256] on link "Page 7" at bounding box center [226, 263] width 7 height 14
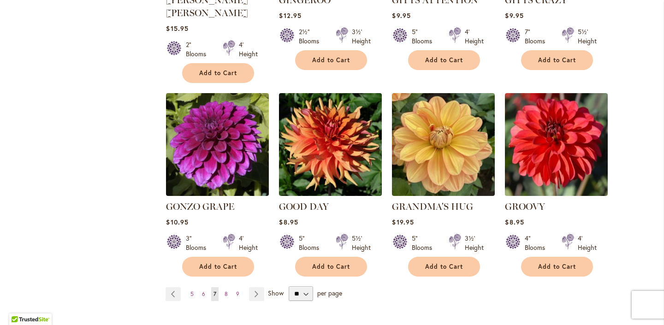
scroll to position [725, 0]
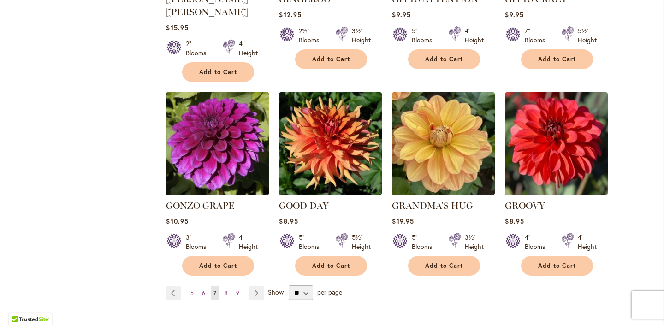
click at [226, 122] on img at bounding box center [218, 143] width 108 height 108
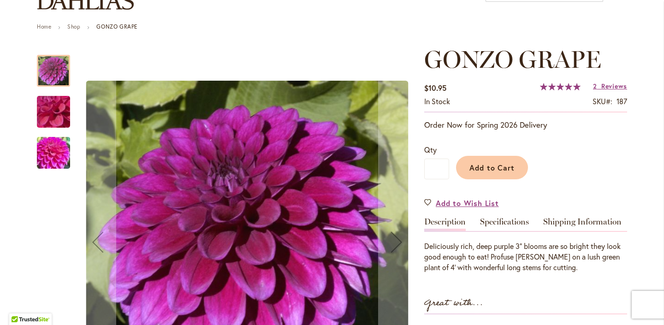
scroll to position [80, 0]
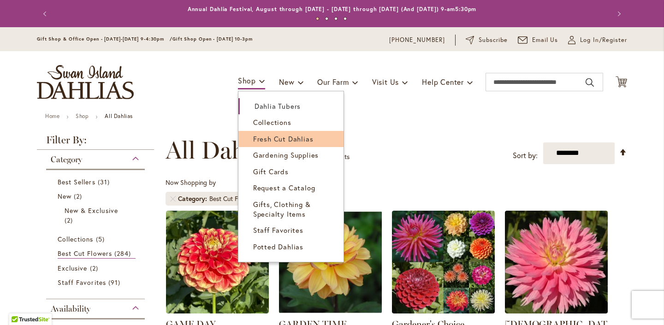
click at [267, 141] on span "Fresh Cut Dahlias" at bounding box center [283, 138] width 60 height 9
